Goal: Information Seeking & Learning: Find specific page/section

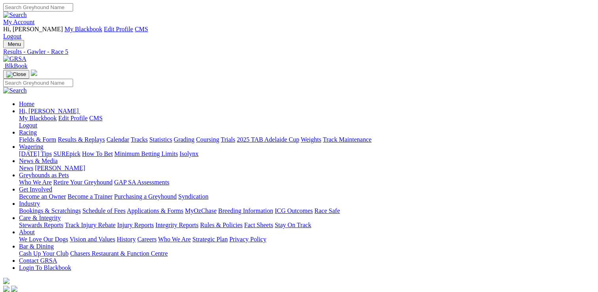
click at [63, 221] on link "Stewards Reports" at bounding box center [41, 224] width 44 height 7
